Goal: Answer question/provide support

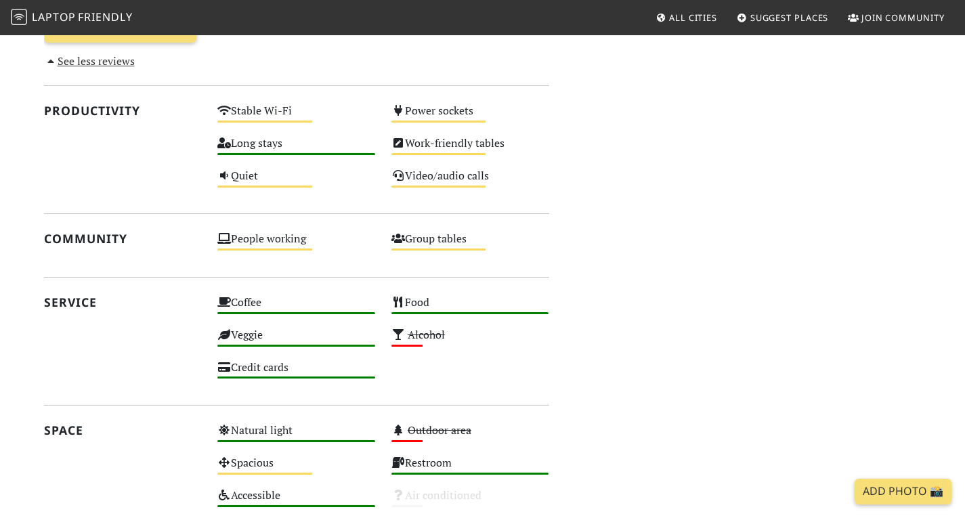
scroll to position [643, 0]
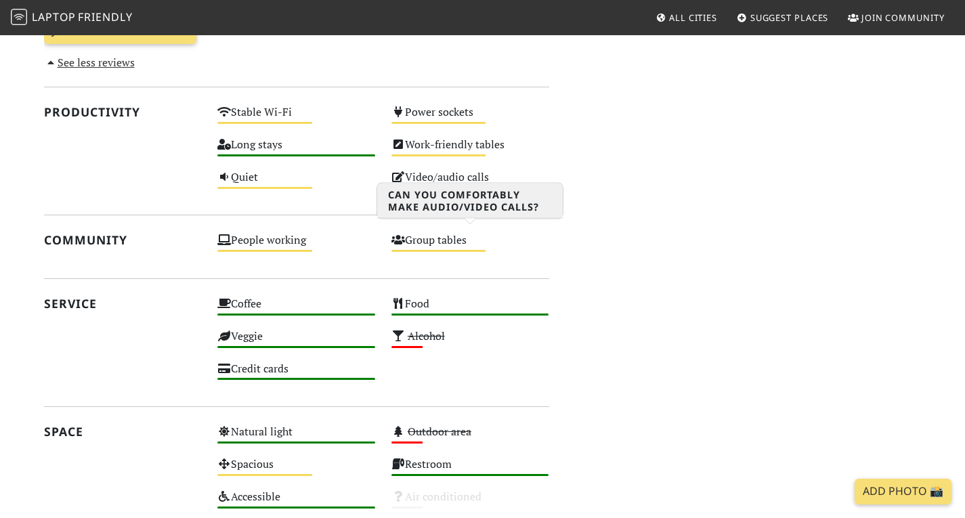
click at [431, 200] on div "Video/audio calls Medium" at bounding box center [470, 183] width 174 height 32
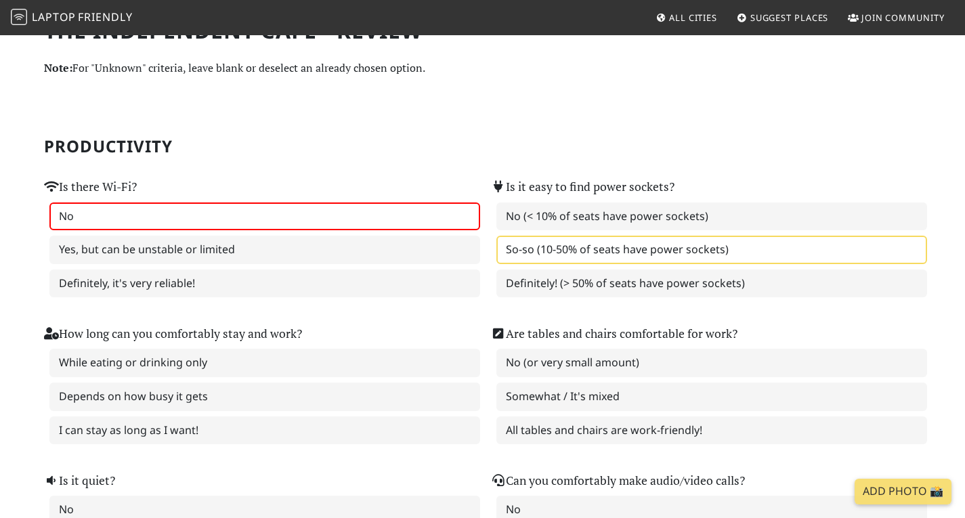
scroll to position [52, 0]
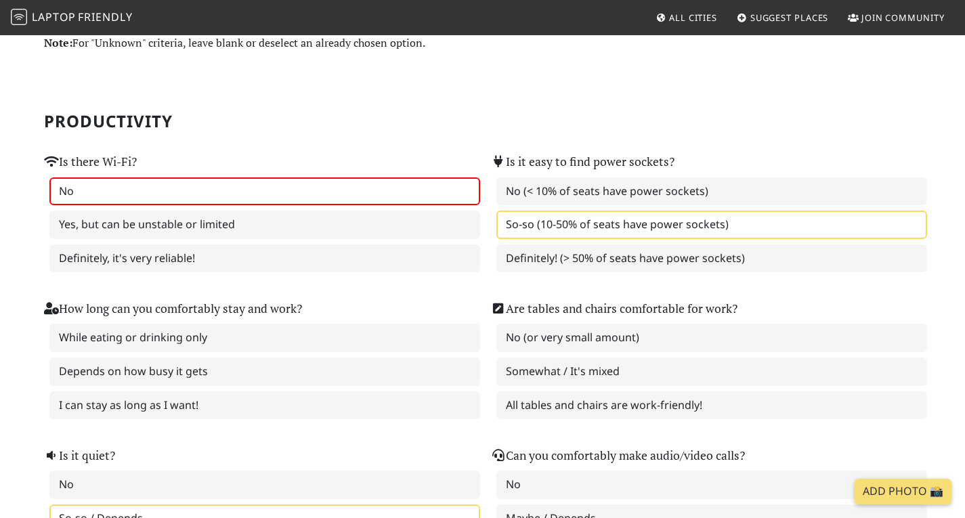
click at [402, 137] on div "Is there Wi-Fi? No Yes, but can be unstable or limited Definitely, it's very re…" at bounding box center [259, 204] width 447 height 147
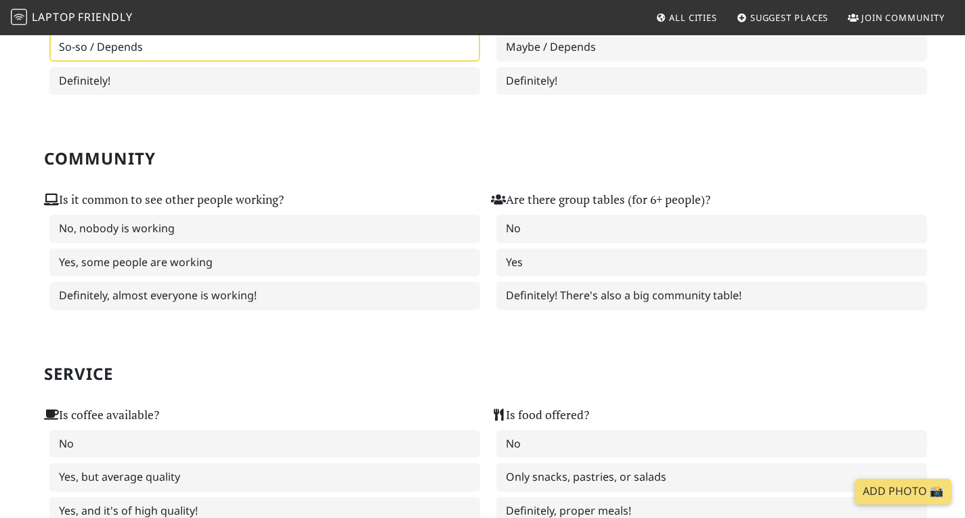
scroll to position [524, 0]
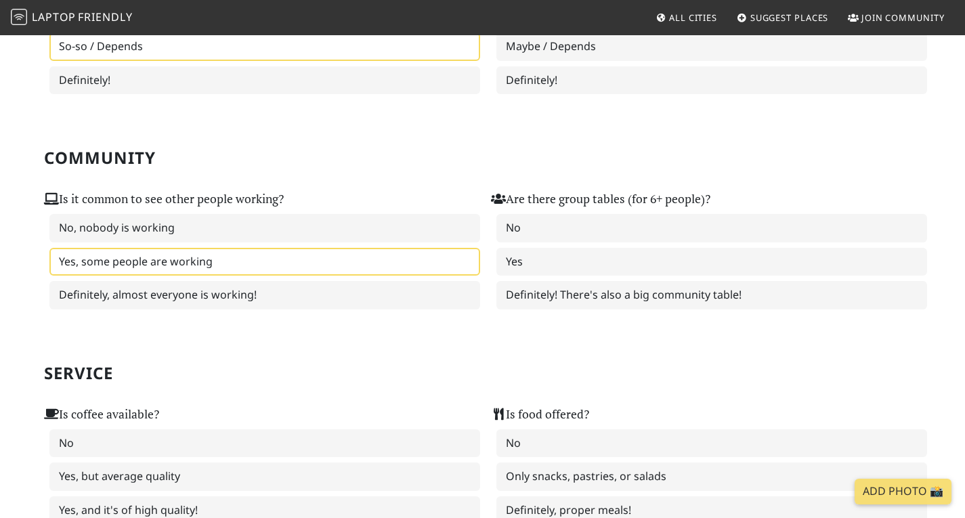
click at [313, 267] on label "Yes, some people are working" at bounding box center [264, 262] width 431 height 28
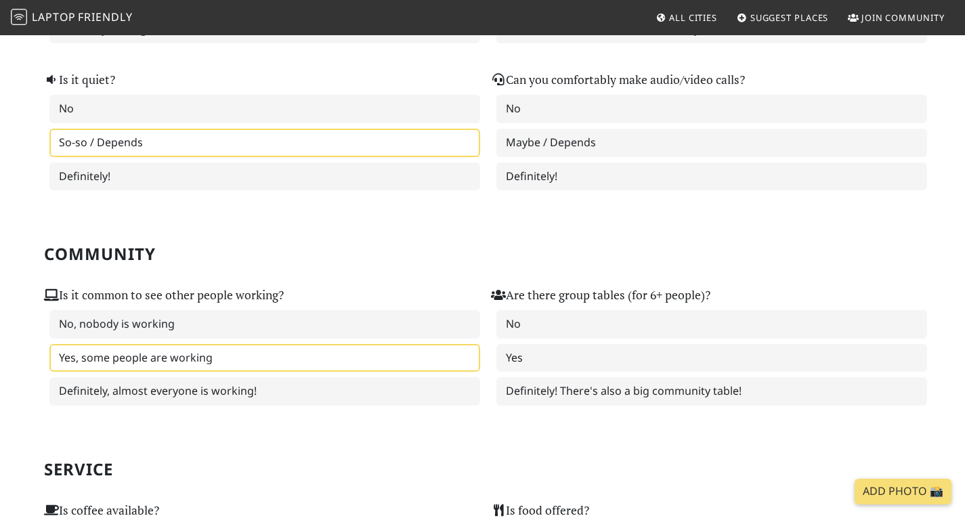
scroll to position [429, 0]
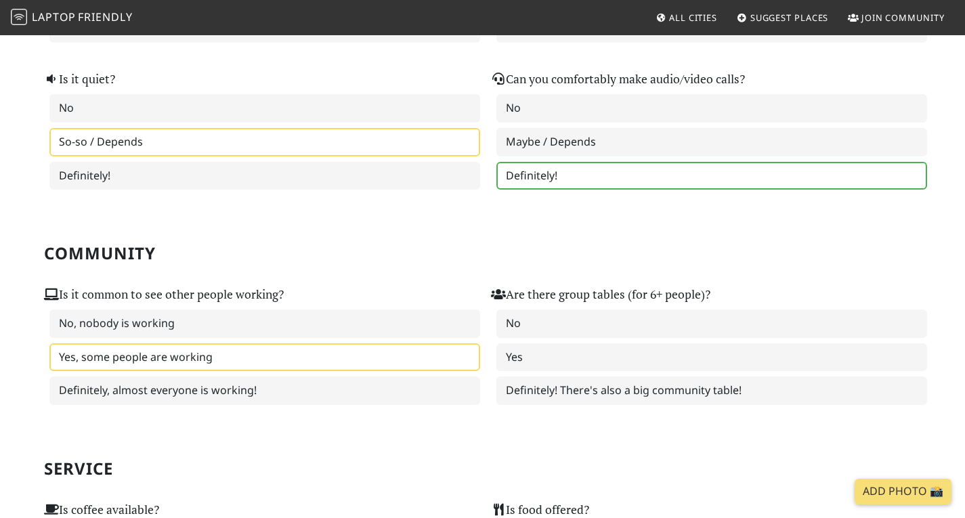
click at [565, 190] on label "Definitely!" at bounding box center [711, 176] width 431 height 28
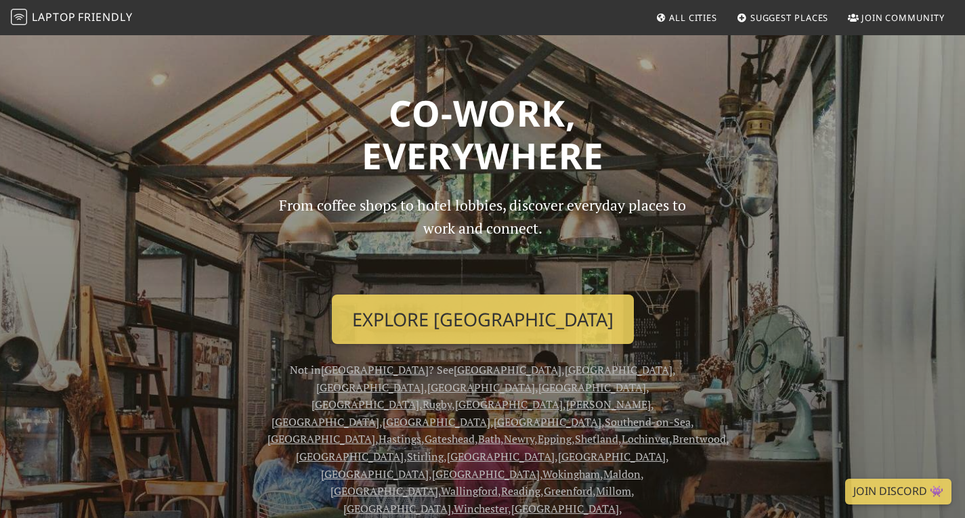
scroll to position [149, 0]
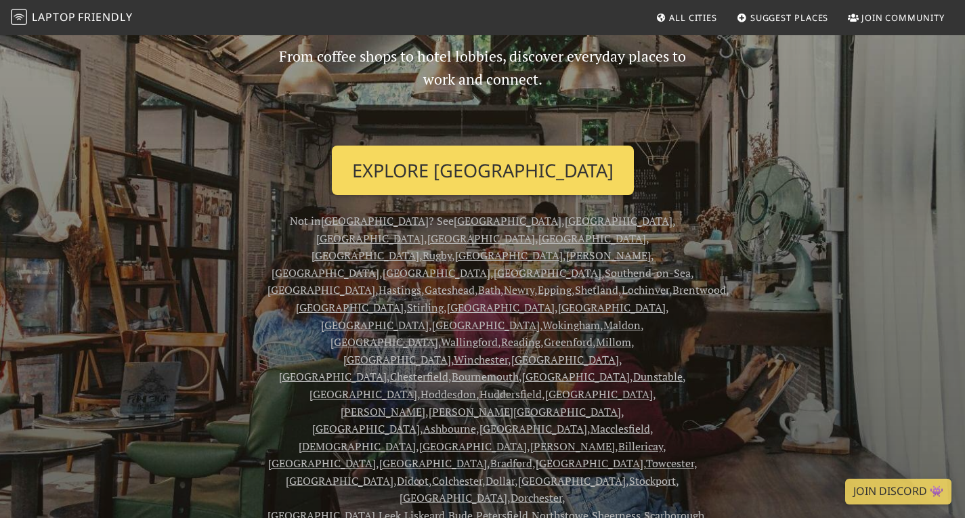
click at [446, 175] on link "Explore [GEOGRAPHIC_DATA]" at bounding box center [483, 171] width 302 height 50
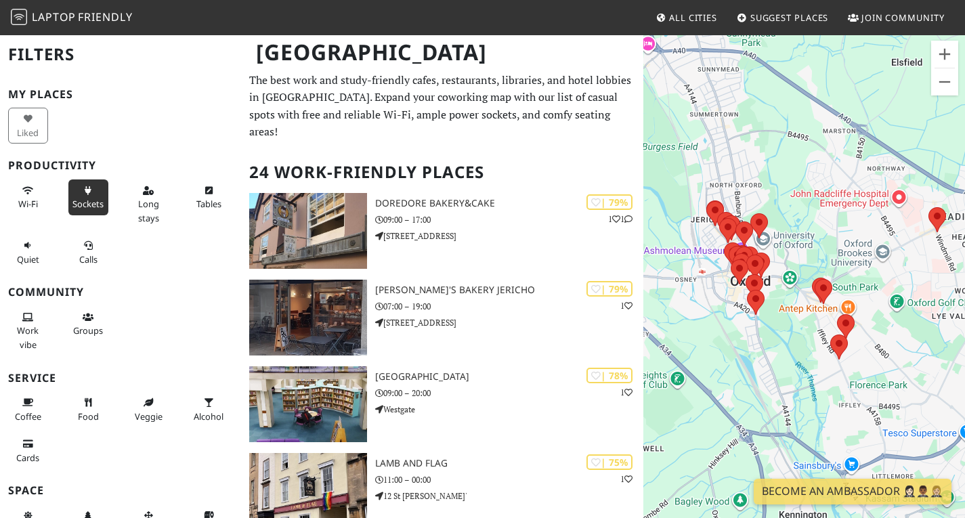
click at [84, 204] on span "Sockets" at bounding box center [87, 204] width 31 height 12
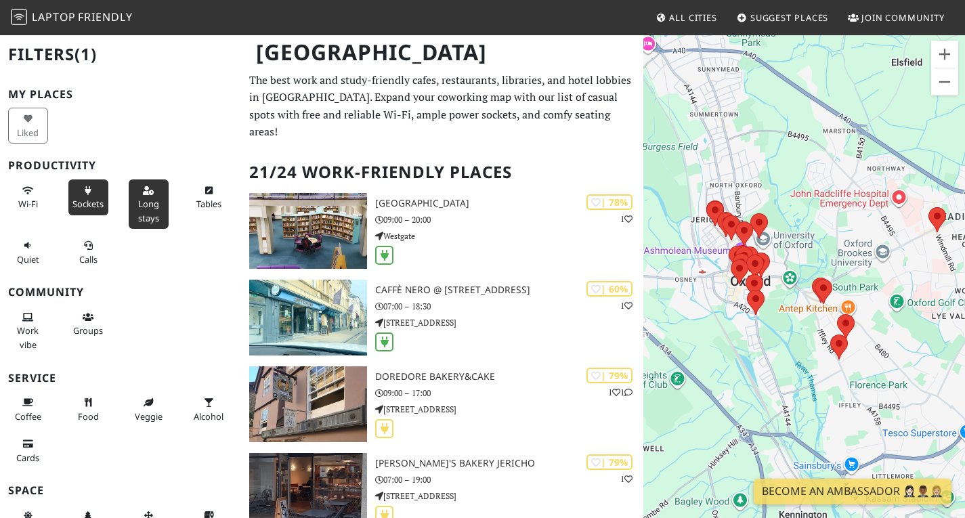
click at [142, 210] on button "Long stays" at bounding box center [149, 203] width 40 height 49
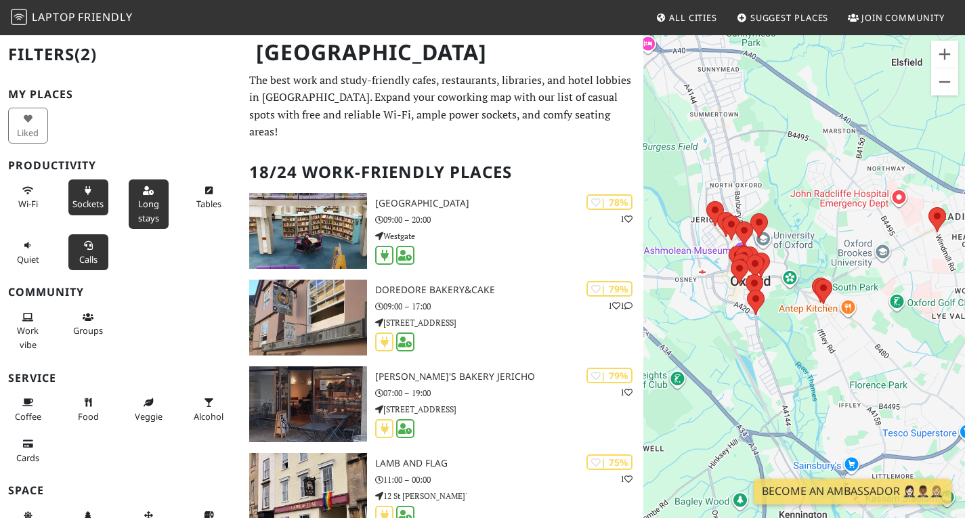
click at [91, 248] on button "Calls" at bounding box center [88, 252] width 40 height 36
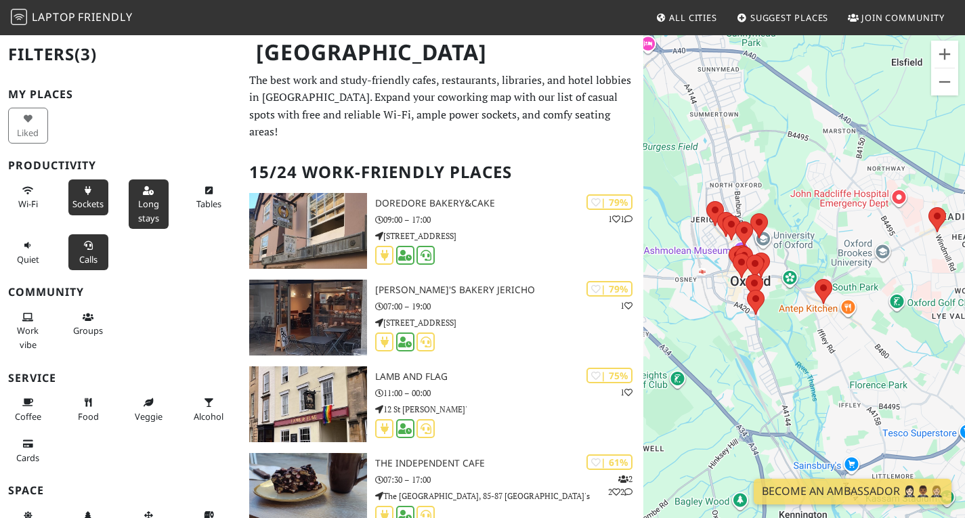
click at [0, 248] on div "Quiet" at bounding box center [30, 252] width 60 height 41
click at [19, 253] on span "Quiet" at bounding box center [28, 259] width 22 height 12
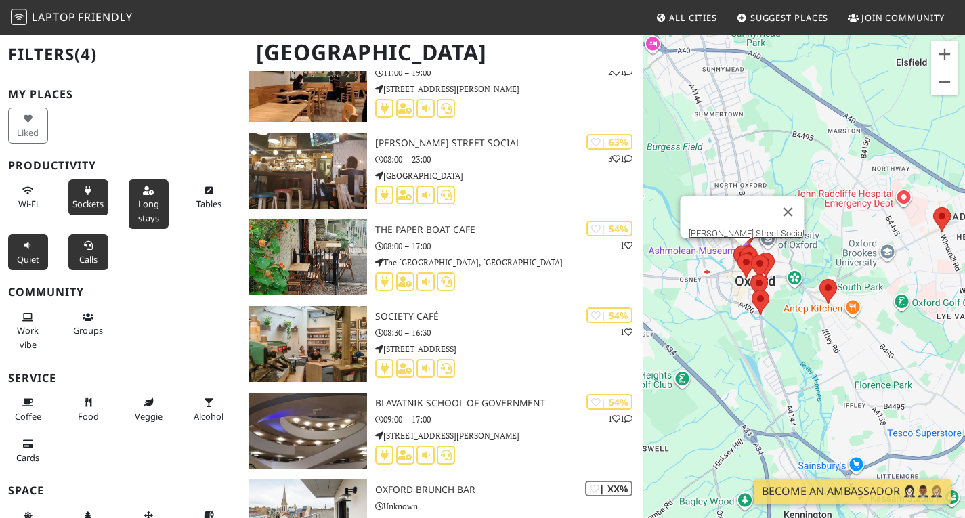
scroll to position [668, 0]
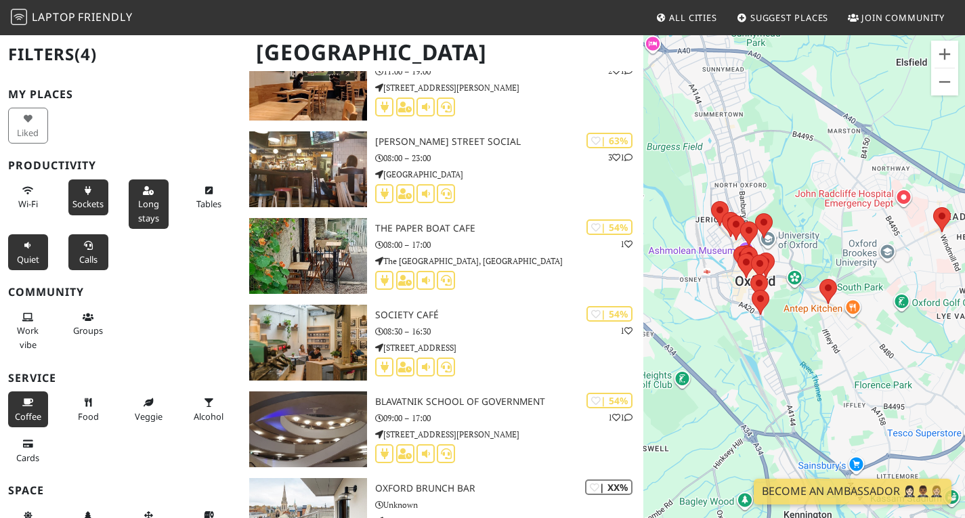
click at [16, 414] on span "Coffee" at bounding box center [28, 416] width 26 height 12
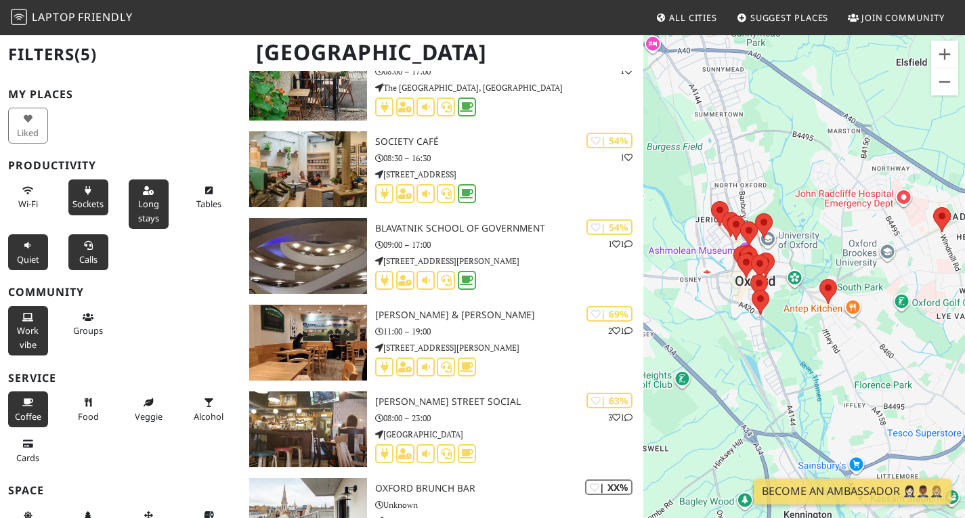
click at [29, 328] on span "Work vibe" at bounding box center [28, 337] width 22 height 26
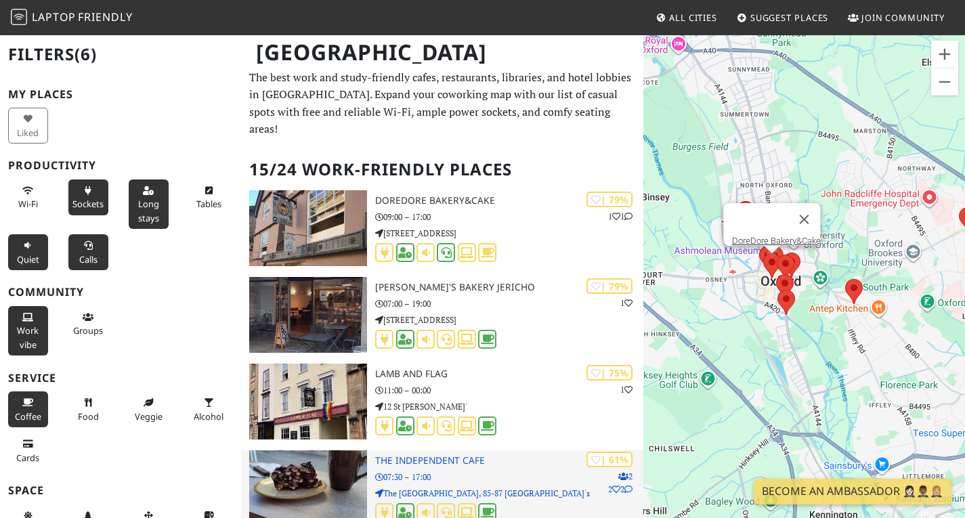
scroll to position [0, 0]
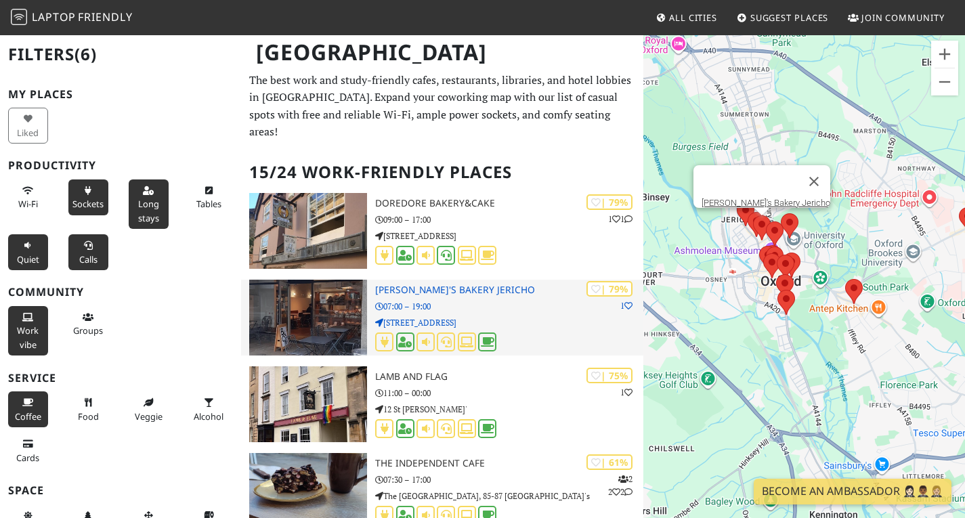
click at [318, 340] on img at bounding box center [308, 318] width 118 height 76
